Goal: Task Accomplishment & Management: Complete application form

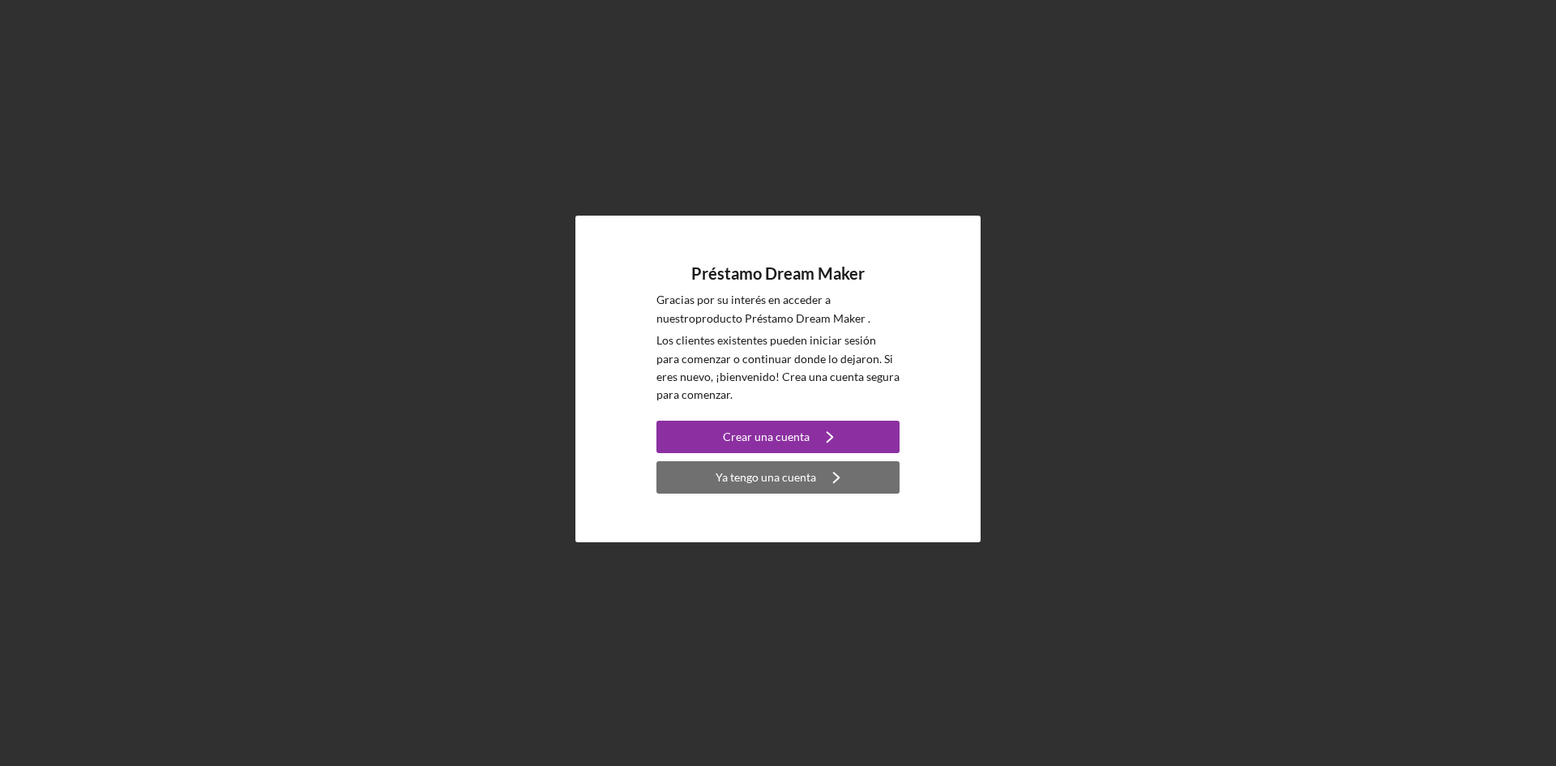
click at [749, 470] on font "Ya tengo una cuenta" at bounding box center [766, 477] width 100 height 14
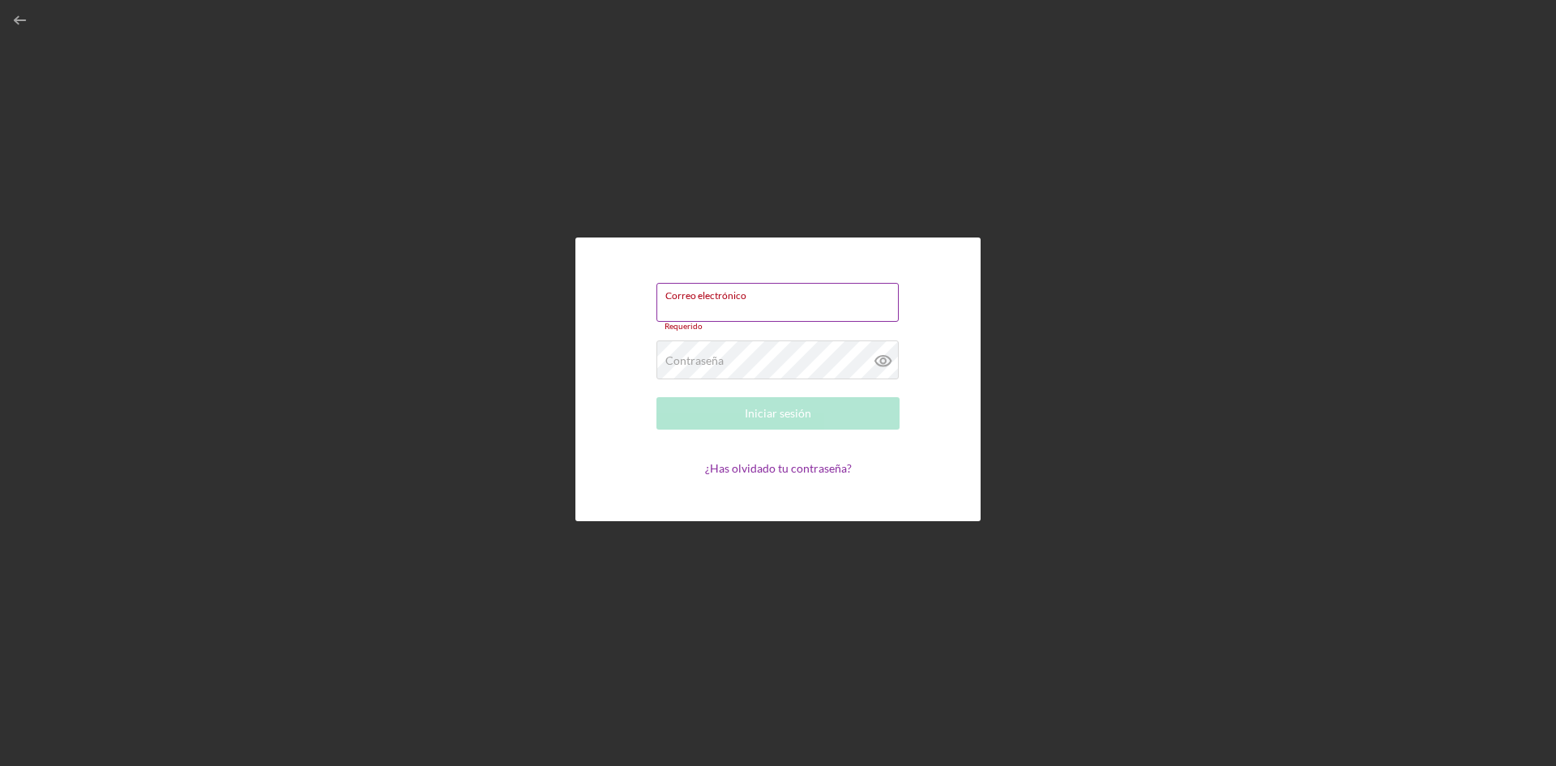
paste input "[EMAIL_ADDRESS][DOMAIN_NAME]"
type input "[EMAIL_ADDRESS][DOMAIN_NAME]"
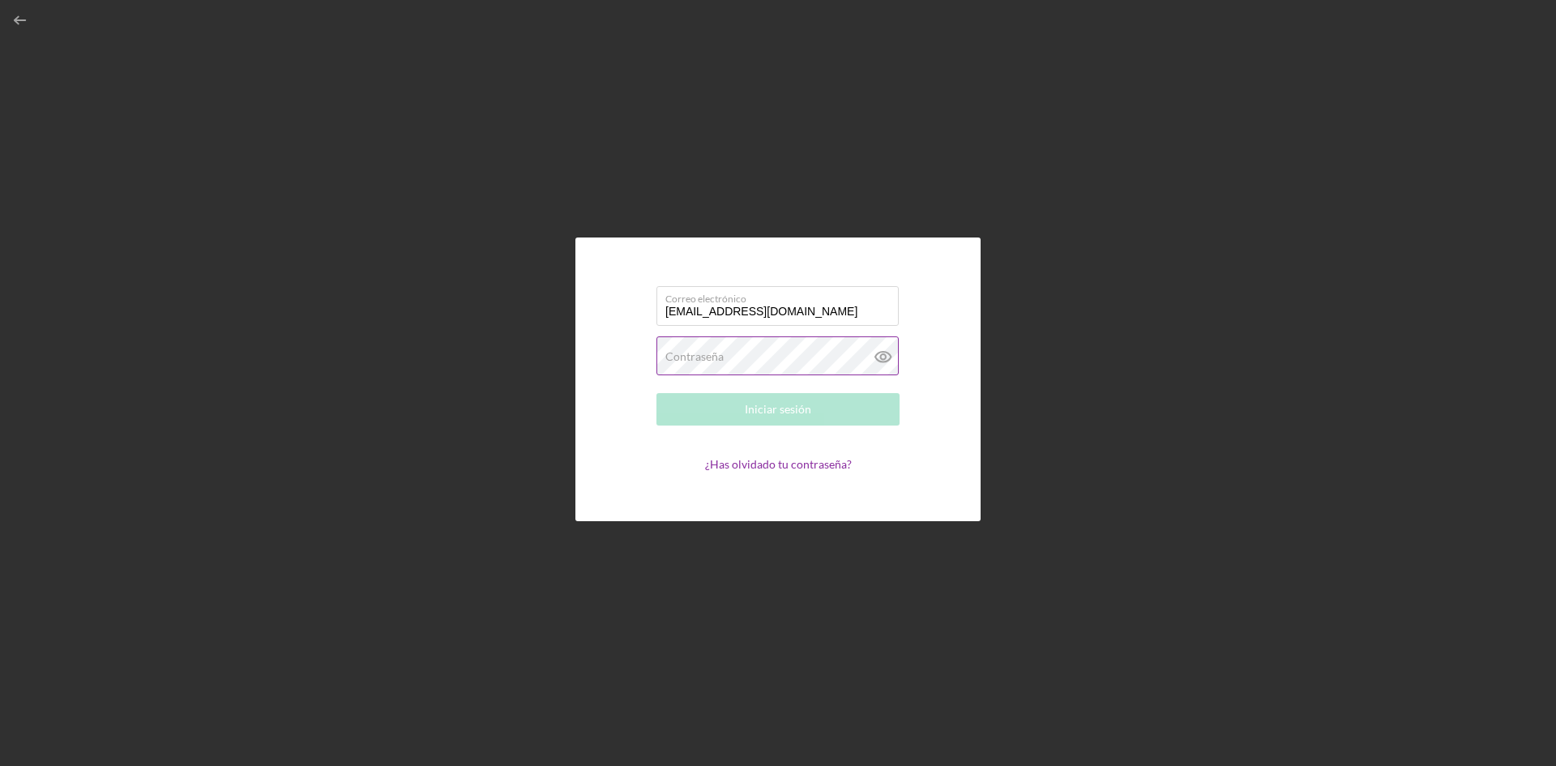
click at [704, 346] on div "Contraseña Requerido" at bounding box center [777, 356] width 243 height 41
click at [656, 393] on button "Iniciar sesión" at bounding box center [777, 409] width 243 height 32
